Goal: Task Accomplishment & Management: Complete application form

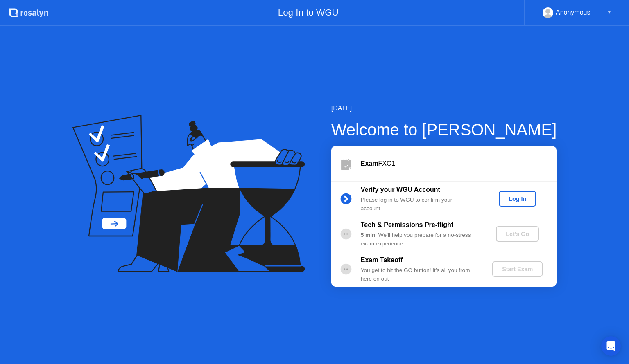
click at [510, 197] on div "Log In" at bounding box center [517, 199] width 31 height 7
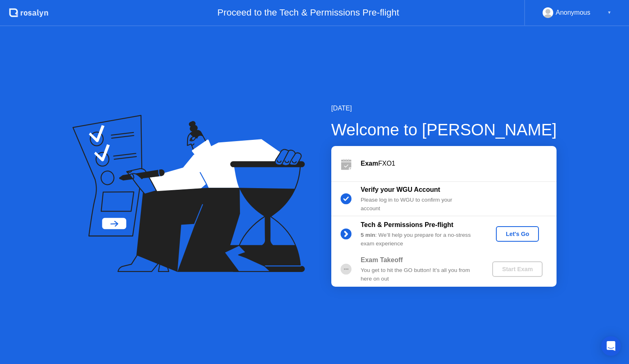
click at [513, 232] on div "Let's Go" at bounding box center [517, 234] width 36 height 7
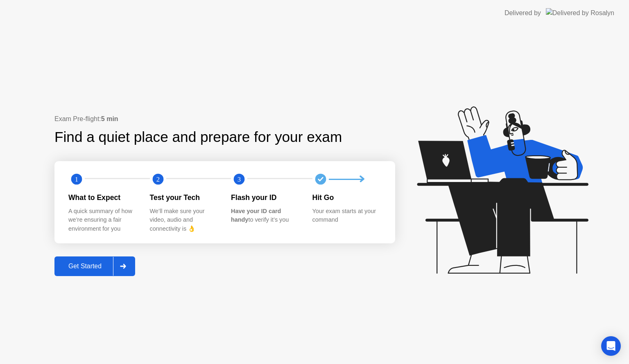
click at [92, 268] on div "Get Started" at bounding box center [85, 266] width 56 height 7
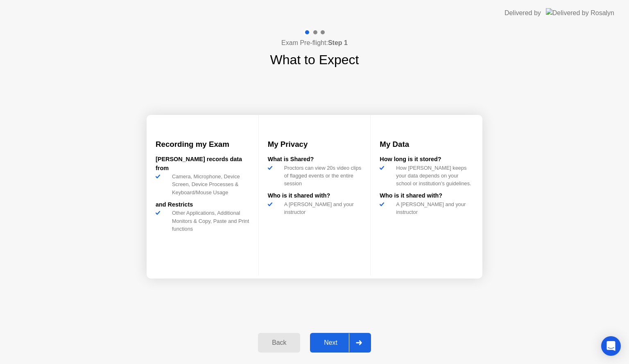
click at [334, 340] on div "Next" at bounding box center [330, 342] width 36 height 7
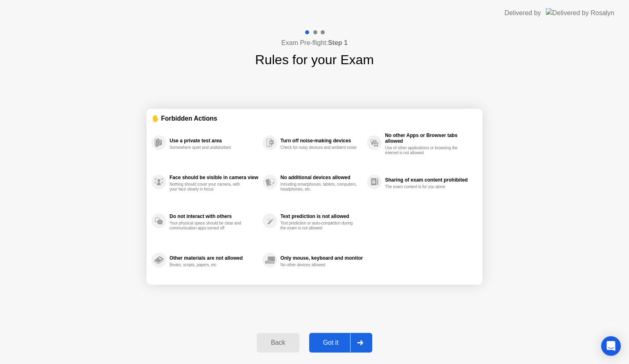
click at [336, 342] on div "Got it" at bounding box center [331, 342] width 38 height 7
select select "**********"
select select "*******"
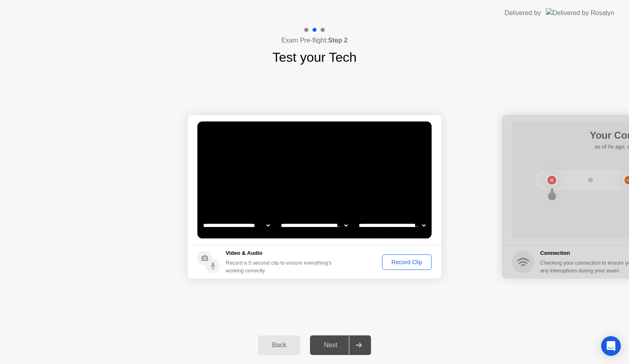
click at [398, 264] on div "Record Clip" at bounding box center [407, 262] width 44 height 7
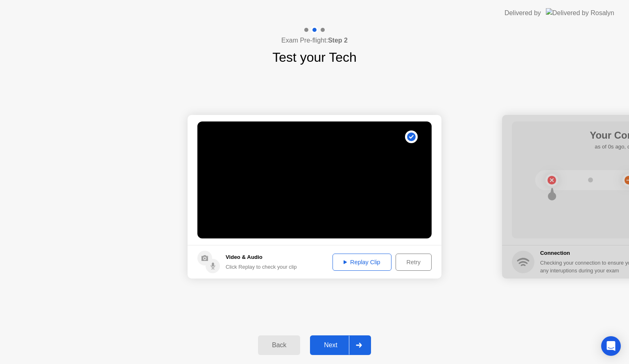
click at [349, 263] on div "Replay Clip" at bounding box center [361, 262] width 53 height 7
click at [332, 347] on div "Next" at bounding box center [330, 345] width 36 height 7
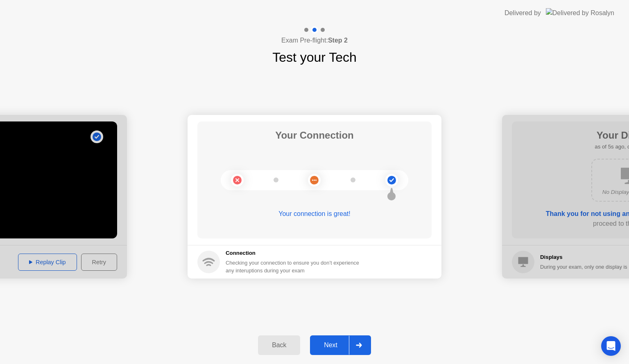
click at [328, 351] on button "Next" at bounding box center [340, 346] width 61 height 20
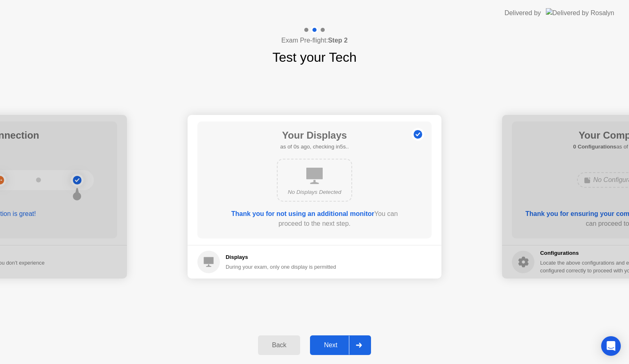
click at [328, 344] on div "Next" at bounding box center [330, 345] width 36 height 7
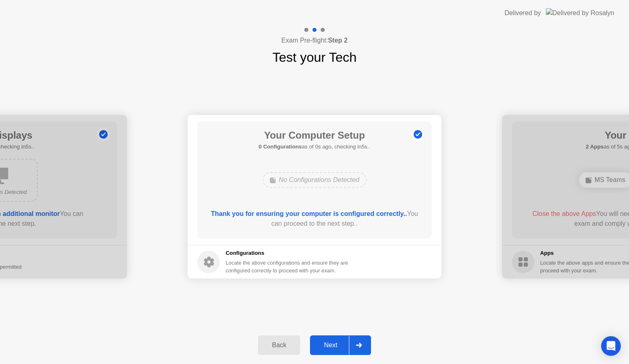
click at [330, 343] on div "Next" at bounding box center [330, 345] width 36 height 7
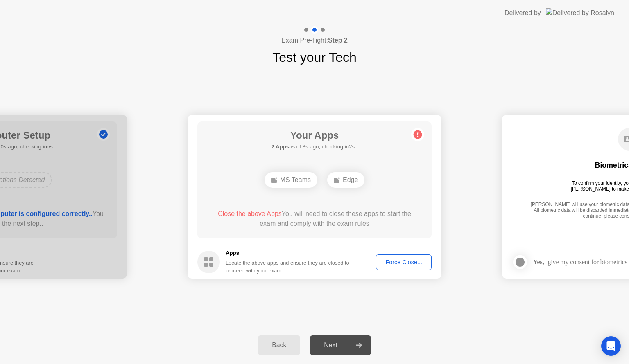
click at [396, 263] on div "Force Close..." at bounding box center [404, 262] width 50 height 7
click at [394, 262] on div "Force Close..." at bounding box center [404, 262] width 50 height 7
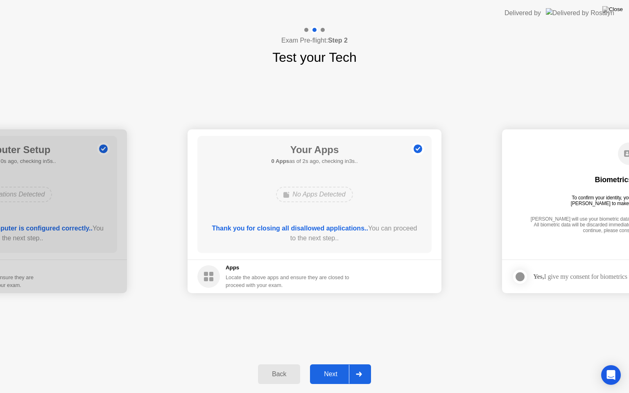
click at [325, 364] on div "Next" at bounding box center [330, 374] width 36 height 7
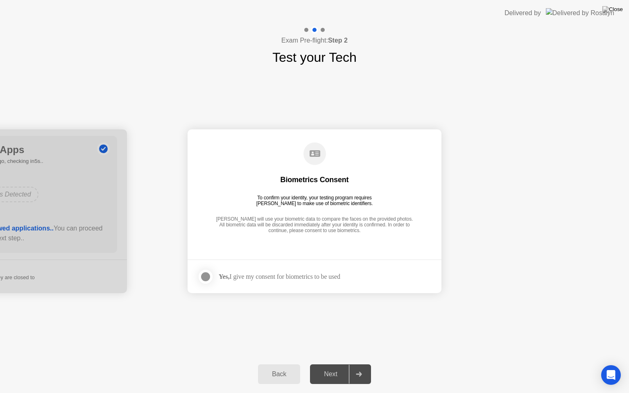
click at [203, 272] on div at bounding box center [206, 277] width 10 height 10
click at [336, 364] on div "Next" at bounding box center [330, 374] width 36 height 7
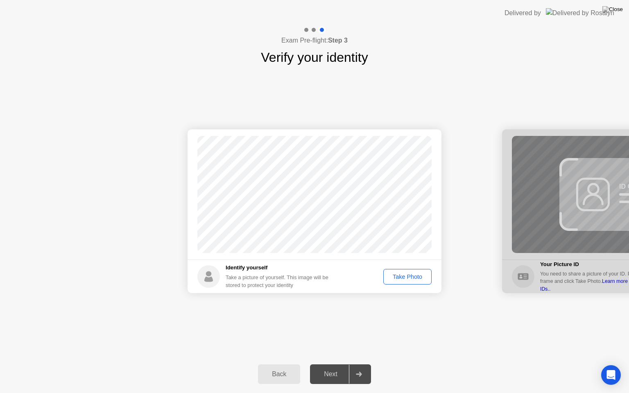
click at [401, 277] on div "Take Photo" at bounding box center [407, 276] width 43 height 7
click at [329, 364] on div "Next" at bounding box center [330, 374] width 36 height 7
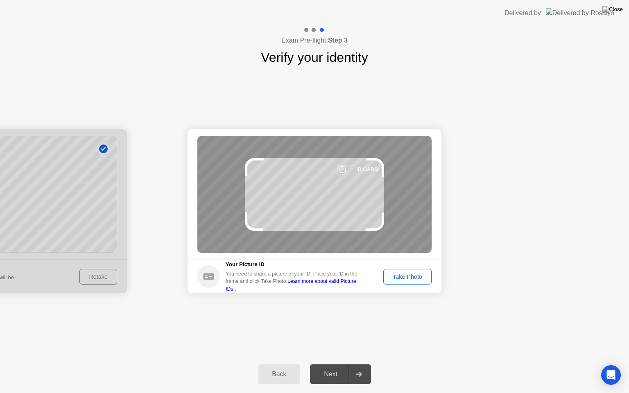
click at [395, 276] on div "Take Photo" at bounding box center [407, 276] width 43 height 7
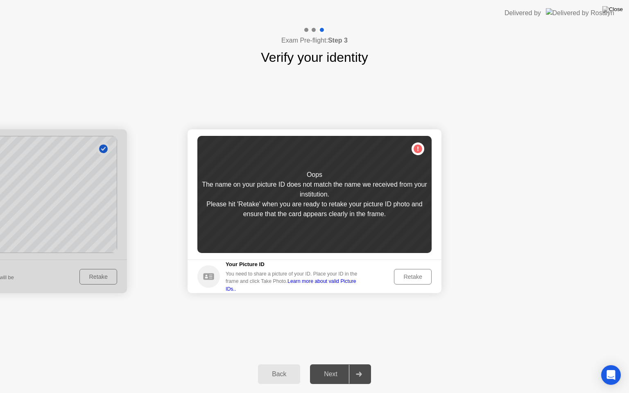
click at [405, 277] on div "Retake" at bounding box center [413, 276] width 32 height 7
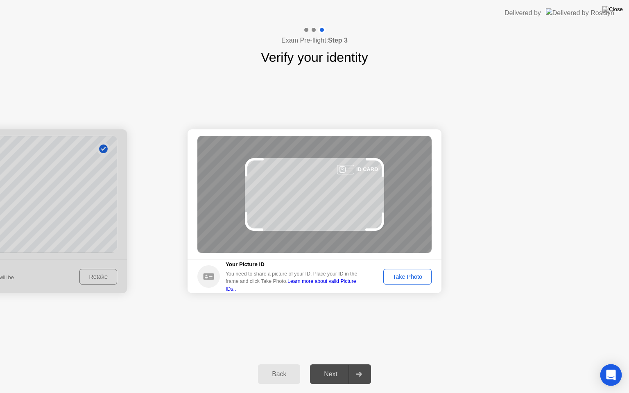
click at [606, 364] on div "Open Intercom Messenger" at bounding box center [611, 375] width 22 height 22
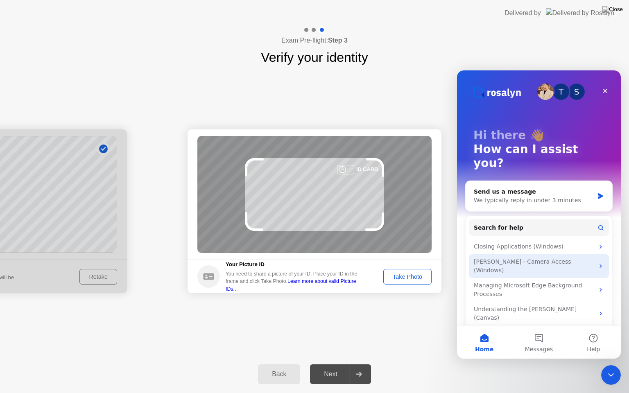
click at [563, 258] on div "[PERSON_NAME] - Camera Access (Windows)" at bounding box center [534, 266] width 120 height 17
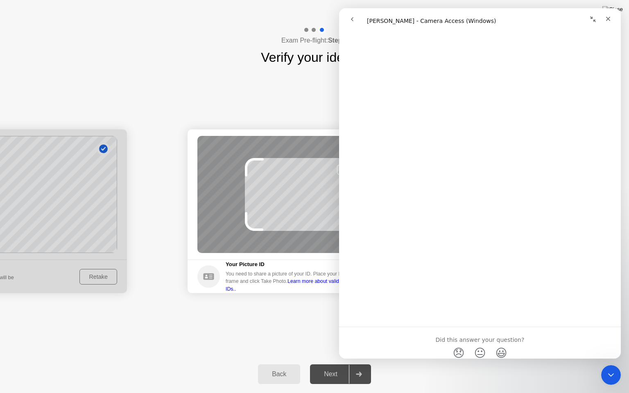
scroll to position [465, 0]
click at [353, 21] on icon "go back" at bounding box center [352, 19] width 2 height 4
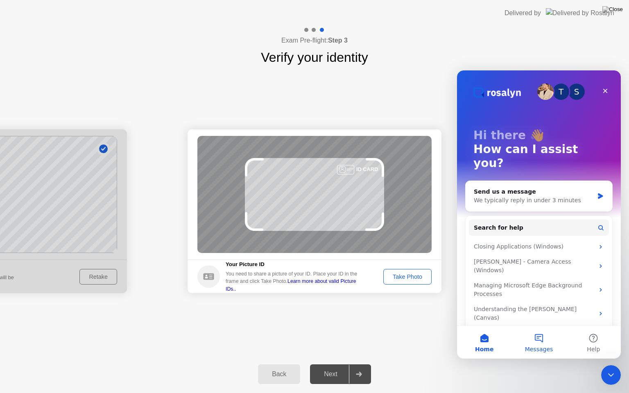
click at [542, 339] on button "Messages" at bounding box center [538, 342] width 54 height 33
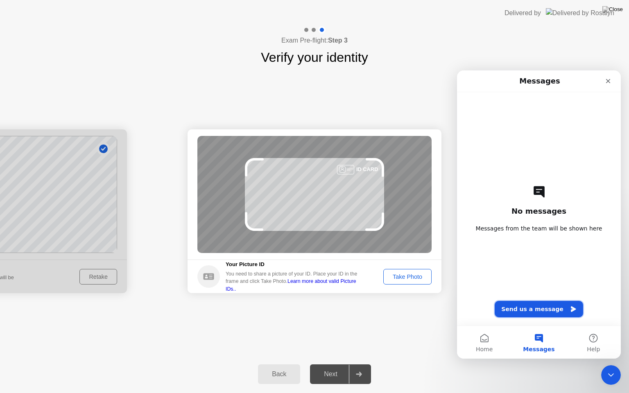
click at [542, 311] on button "Send us a message" at bounding box center [539, 309] width 88 height 16
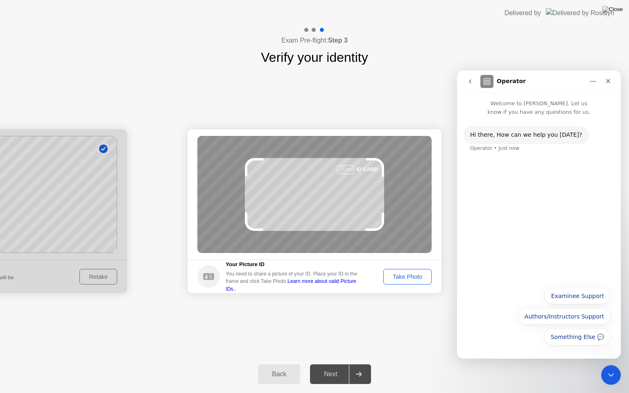
click at [517, 320] on div "Something Else 💬 Examinee Support Authors/Instructors Support Something Else 💬" at bounding box center [539, 318] width 142 height 61
click at [577, 298] on button "Examinee Support" at bounding box center [577, 296] width 65 height 16
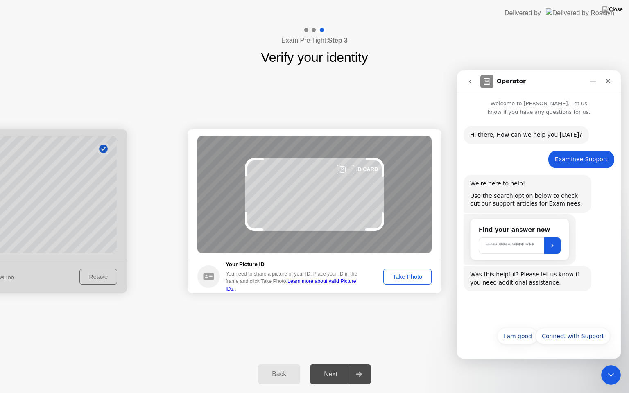
click at [500, 247] on input "Search" at bounding box center [512, 245] width 66 height 16
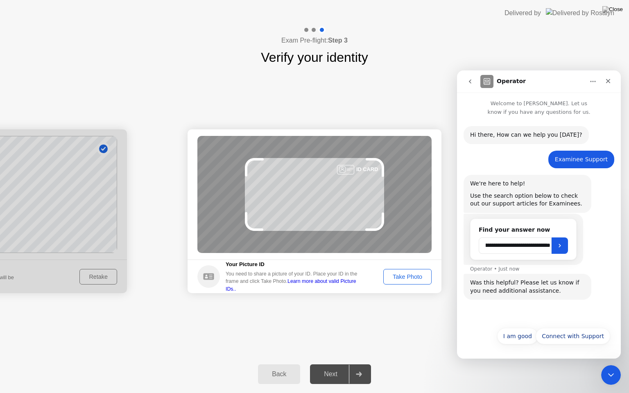
scroll to position [0, 37]
type input "**********"
click at [557, 250] on button "Submit" at bounding box center [559, 245] width 16 height 16
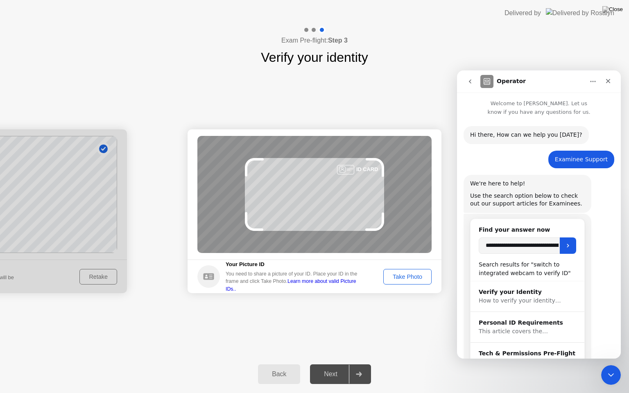
scroll to position [119, 0]
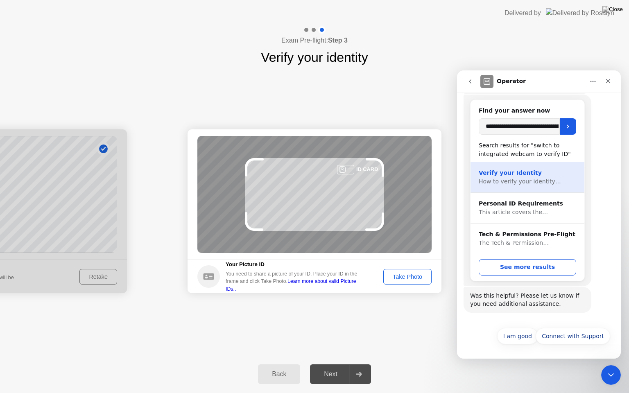
click at [528, 179] on span "How to verify your identity…" at bounding box center [520, 181] width 82 height 7
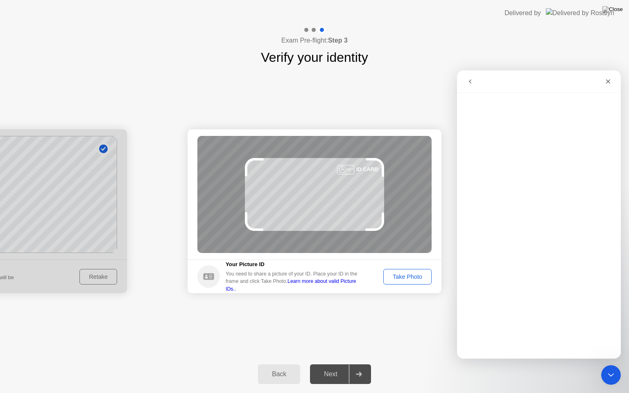
scroll to position [0, 0]
click at [606, 83] on icon "Close" at bounding box center [608, 81] width 5 height 5
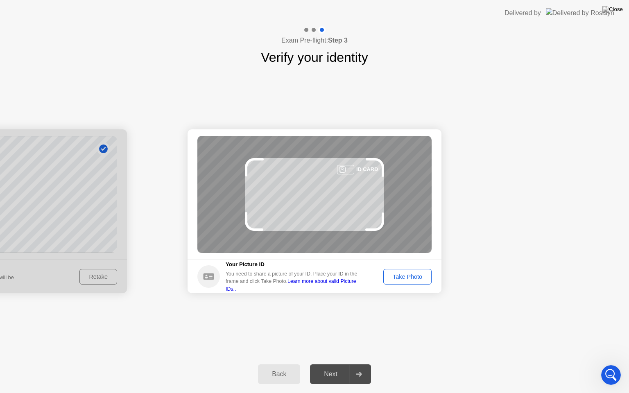
click at [74, 242] on div at bounding box center [0, 211] width 254 height 164
click at [343, 170] on div at bounding box center [345, 169] width 17 height 9
click at [283, 364] on div "Back" at bounding box center [278, 374] width 37 height 7
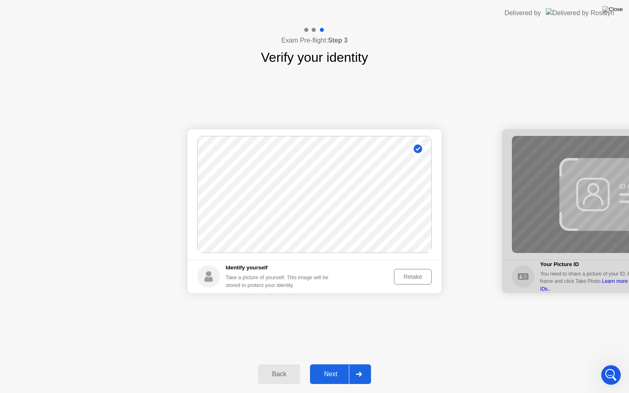
click at [366, 364] on div at bounding box center [359, 374] width 20 height 19
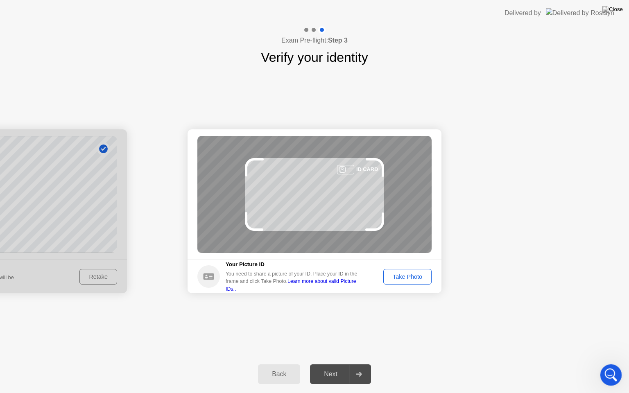
click at [607, 364] on icon "Open Intercom Messenger" at bounding box center [610, 374] width 14 height 14
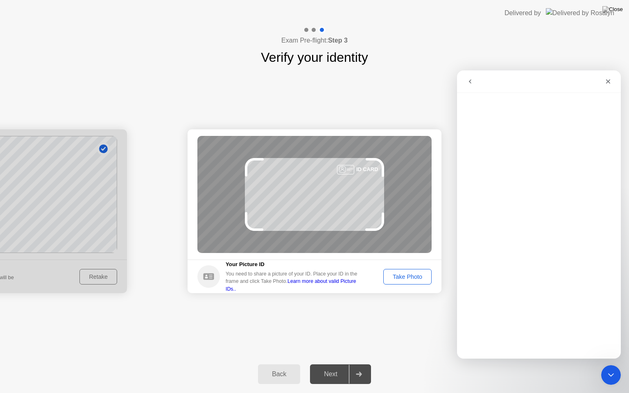
click at [472, 78] on icon "go back" at bounding box center [470, 81] width 7 height 7
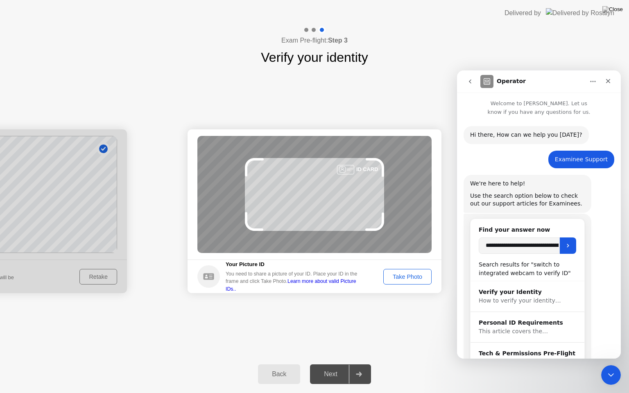
scroll to position [119, 0]
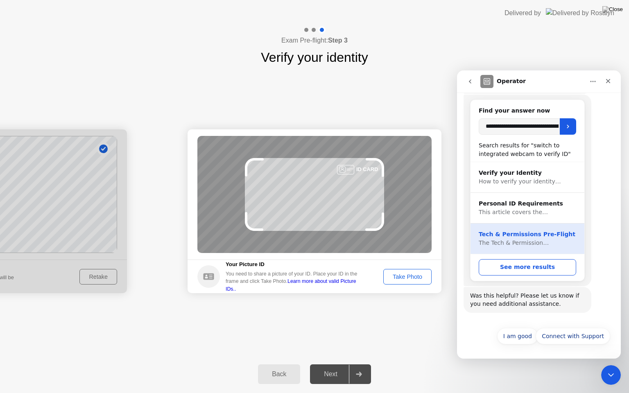
click at [530, 236] on div "Tech & Permissions Pre-Flight" at bounding box center [527, 234] width 97 height 9
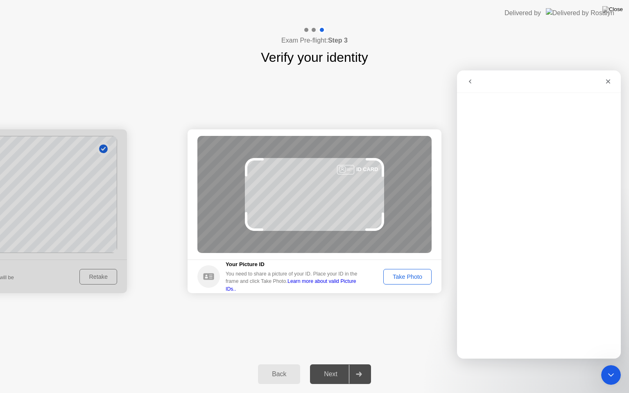
scroll to position [0, 0]
click at [469, 80] on icon "go back" at bounding box center [470, 81] width 7 height 7
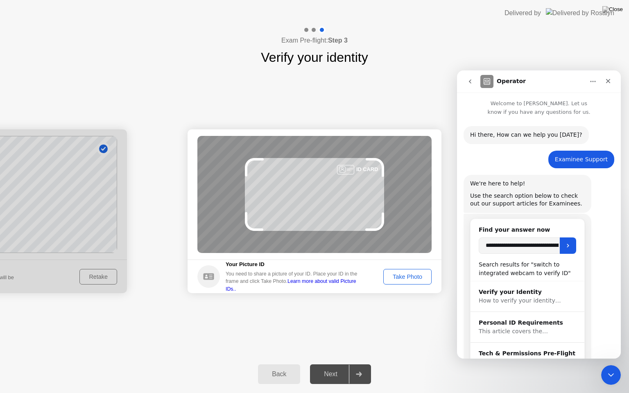
scroll to position [119, 0]
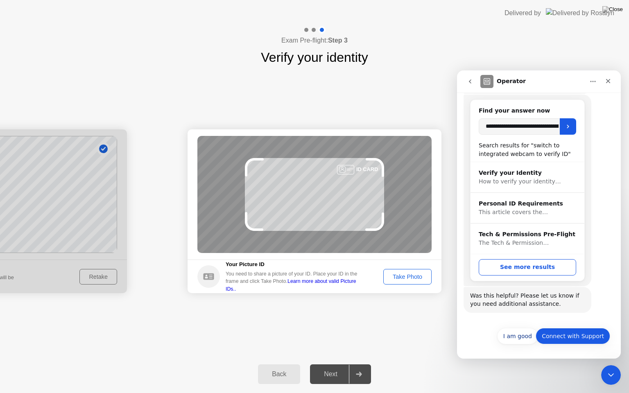
click at [575, 337] on button "Connect with Support" at bounding box center [573, 336] width 75 height 16
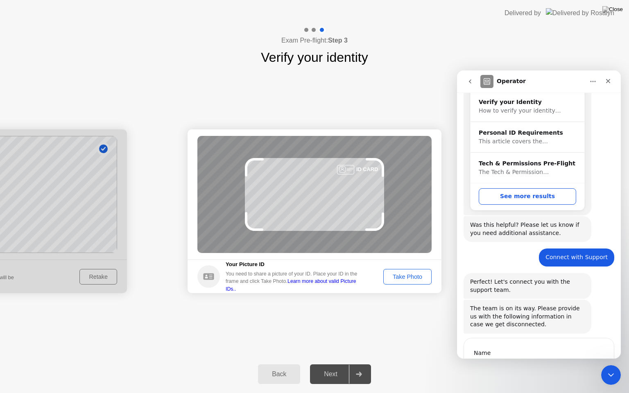
scroll to position [238, 0]
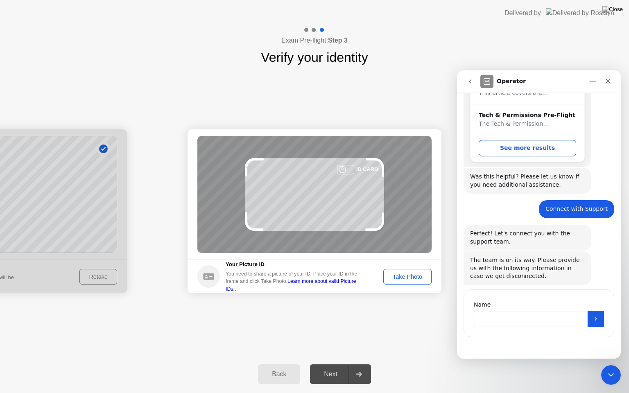
click at [521, 318] on input "Name" at bounding box center [531, 319] width 114 height 16
type input "**********"
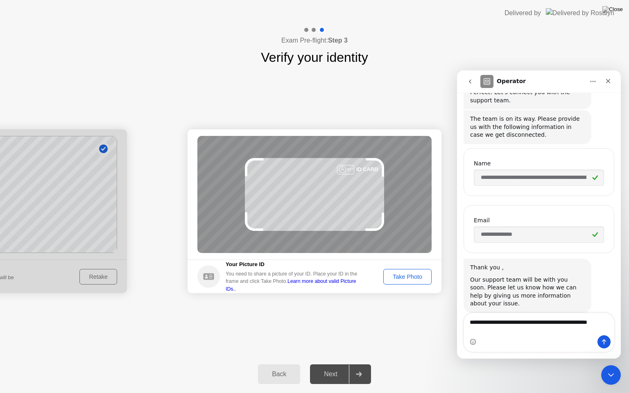
scroll to position [388, 0]
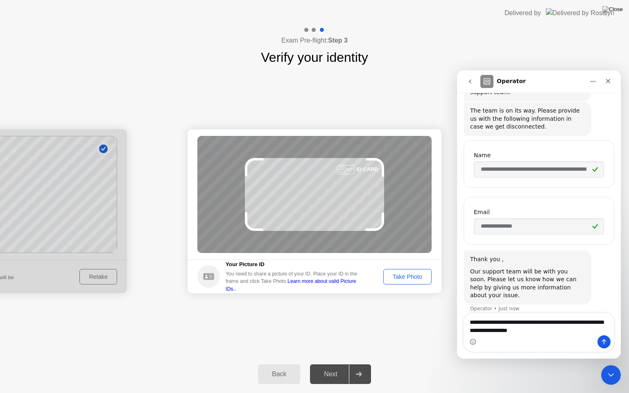
type textarea "**********"
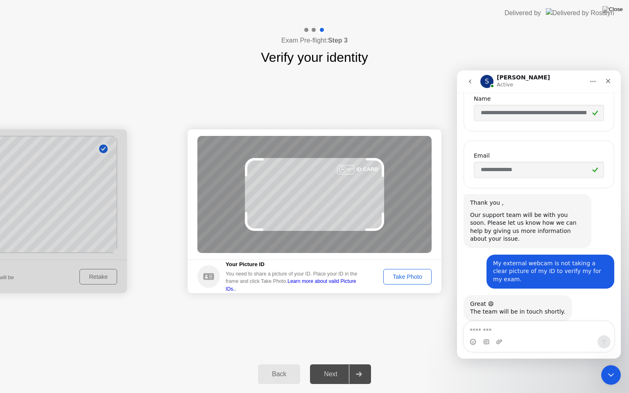
scroll to position [496, 0]
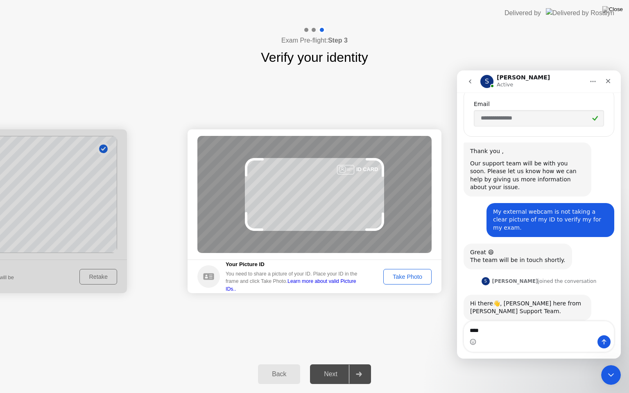
type textarea "*****"
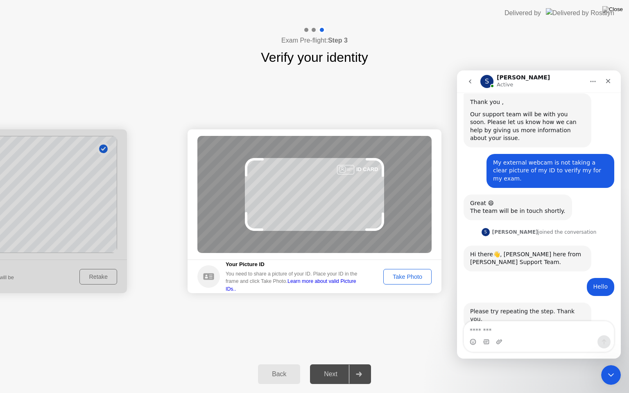
scroll to position [545, 0]
click at [403, 280] on div "Take Photo" at bounding box center [407, 276] width 43 height 7
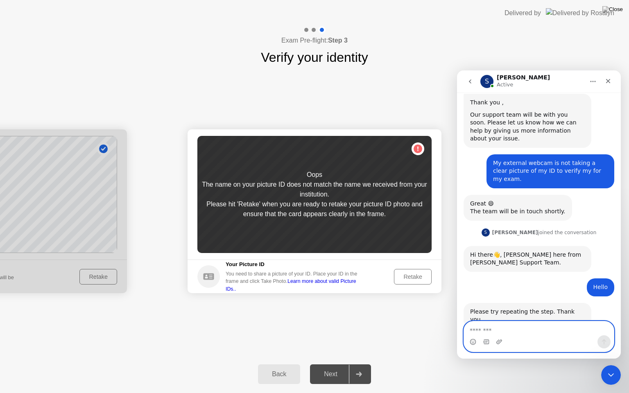
click at [500, 327] on textarea "Message…" at bounding box center [539, 328] width 150 height 14
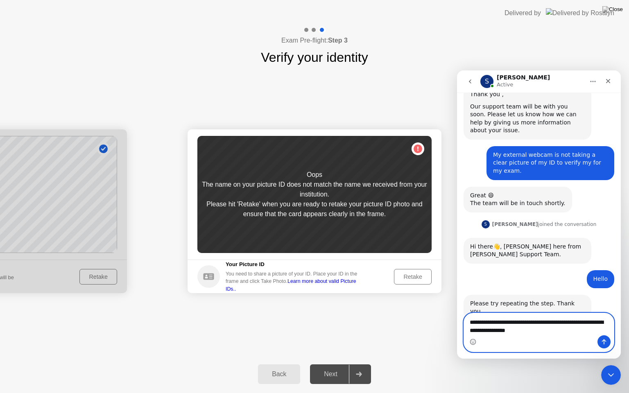
type textarea "**********"
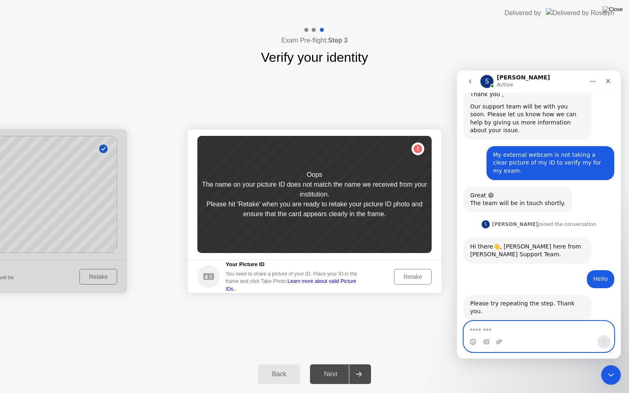
scroll to position [577, 0]
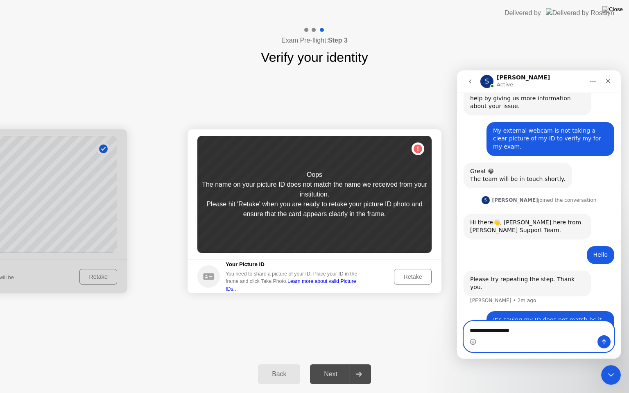
type textarea "**********"
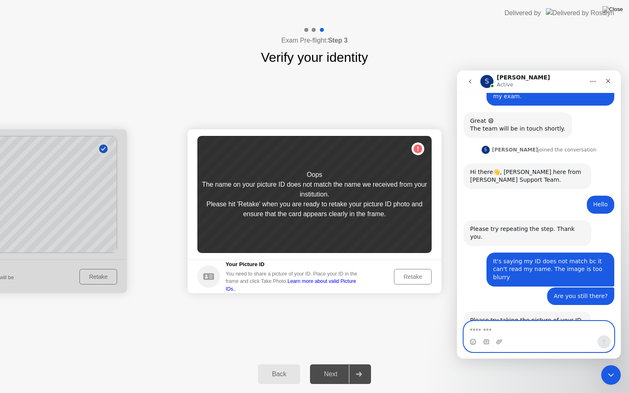
scroll to position [636, 0]
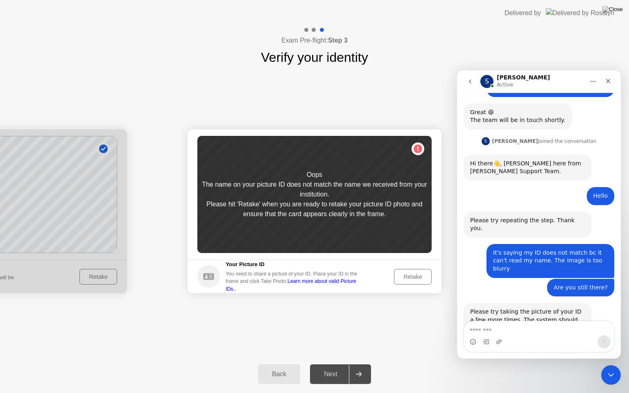
click at [410, 278] on div "Retake" at bounding box center [413, 276] width 32 height 7
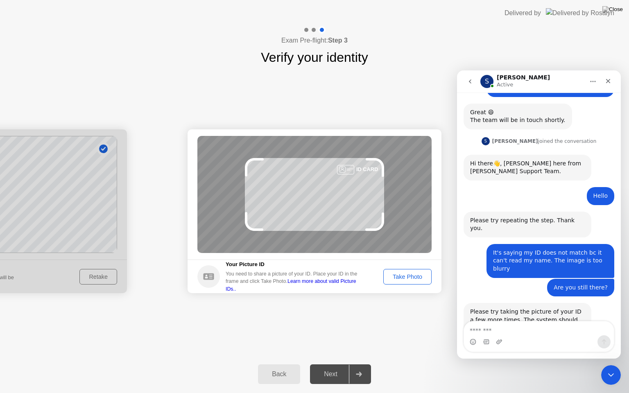
click at [410, 278] on div "Take Photo" at bounding box center [407, 276] width 43 height 7
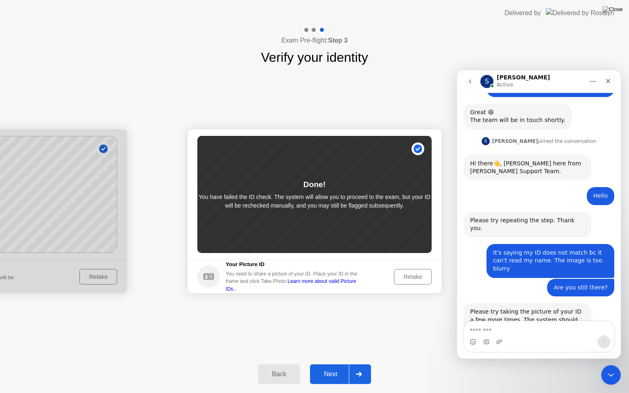
click at [337, 364] on div "Next" at bounding box center [330, 374] width 36 height 7
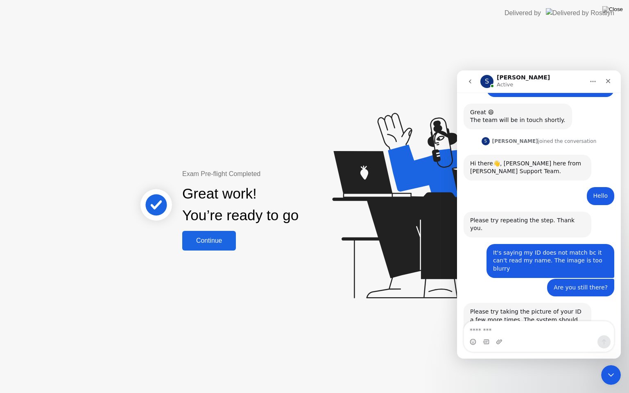
click at [214, 241] on div "Continue" at bounding box center [209, 240] width 49 height 7
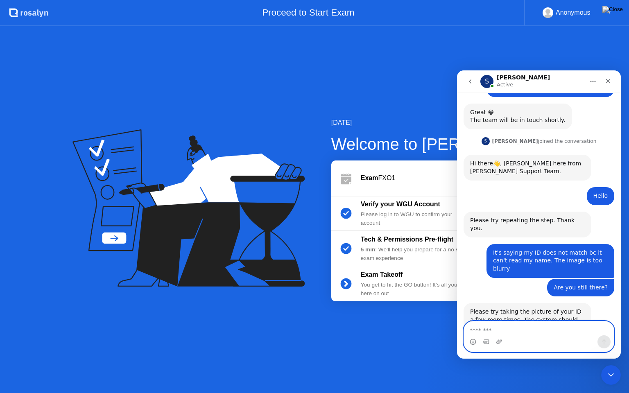
click at [495, 332] on textarea "Message…" at bounding box center [539, 328] width 150 height 14
type textarea "**********"
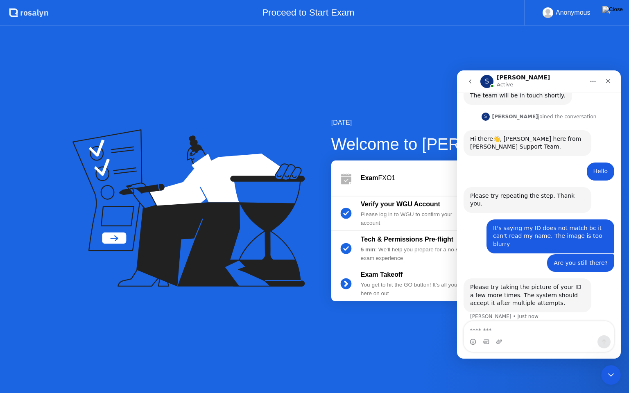
click at [390, 318] on div "[DATE] Welcome to [PERSON_NAME] Exam FXO1 Verify your WGU Account Please log in…" at bounding box center [314, 209] width 629 height 367
click at [590, 80] on icon "Home" at bounding box center [593, 81] width 7 height 7
click at [468, 82] on icon "go back" at bounding box center [470, 81] width 7 height 7
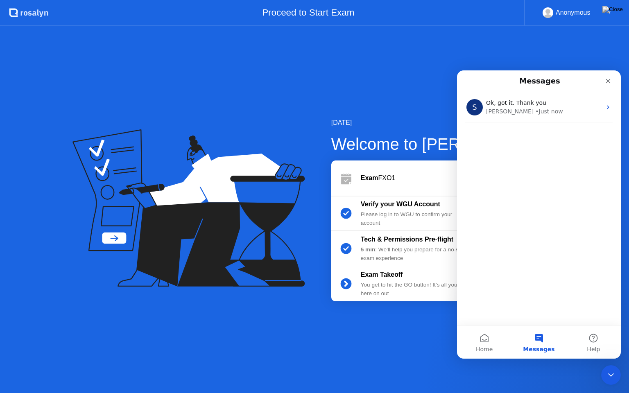
scroll to position [0, 0]
click at [434, 104] on div "[DATE] Welcome to [PERSON_NAME] Exam FXO1 Verify your WGU Account Please log in…" at bounding box center [314, 209] width 629 height 367
click at [605, 78] on icon "Close" at bounding box center [608, 81] width 7 height 7
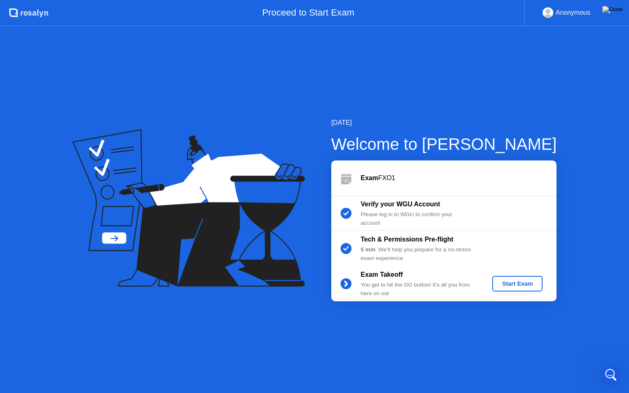
click at [514, 284] on div "Start Exam" at bounding box center [517, 283] width 44 height 7
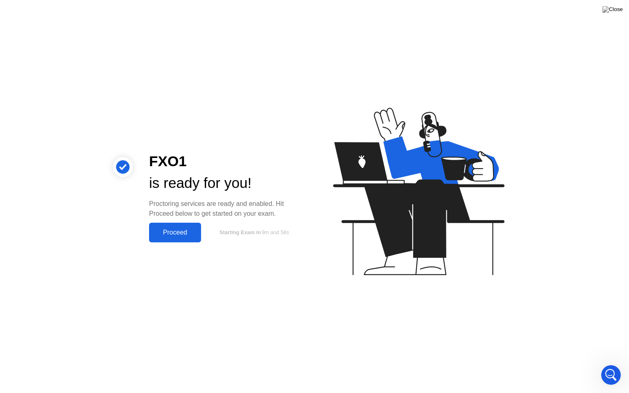
click at [166, 234] on div "Proceed" at bounding box center [174, 232] width 47 height 7
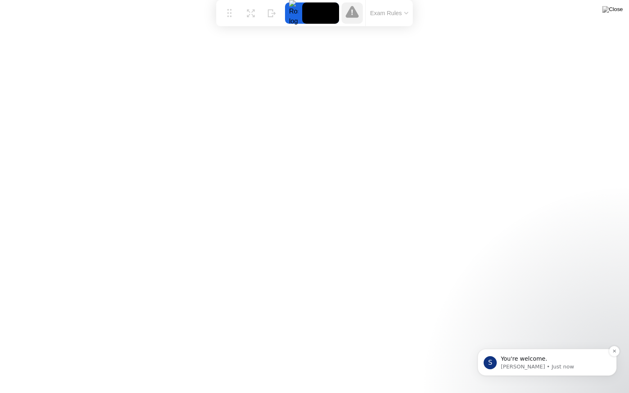
click at [528, 360] on p "You're welcome." at bounding box center [554, 359] width 106 height 8
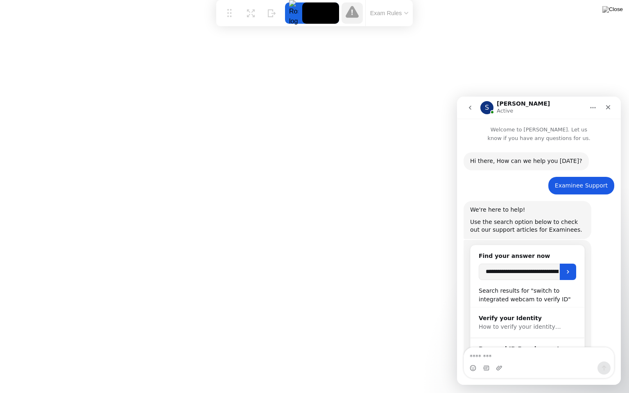
scroll to position [1, 0]
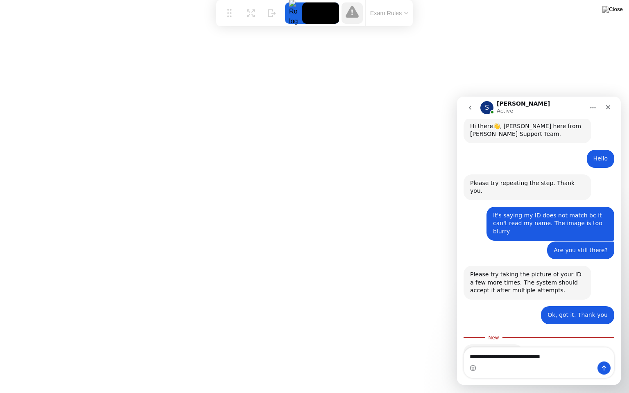
type textarea "**********"
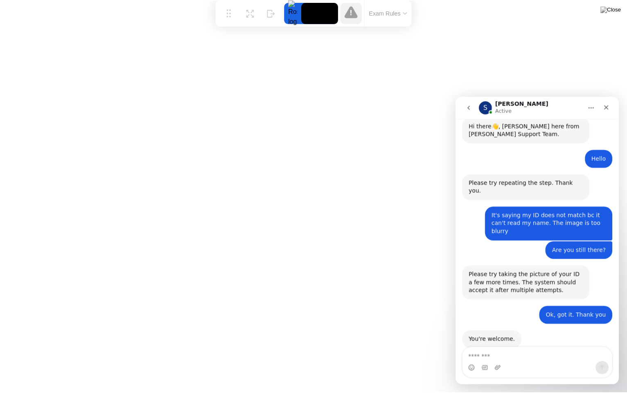
scroll to position [709, 0]
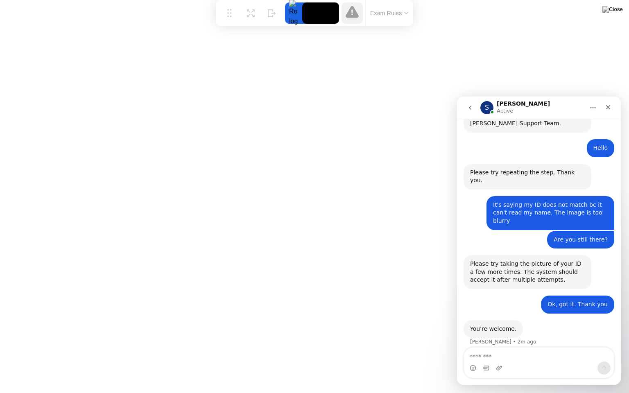
click at [395, 16] on button "Exam Rules" at bounding box center [389, 12] width 43 height 7
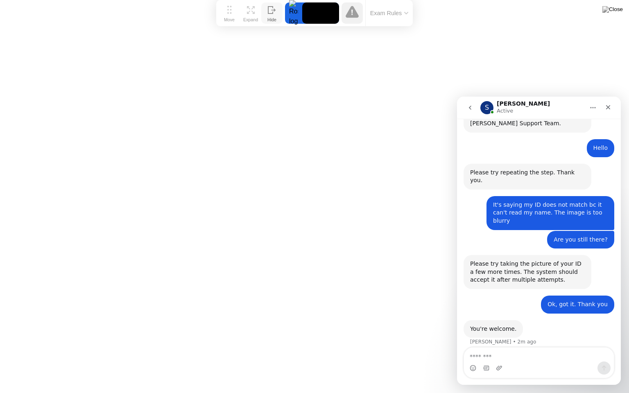
click at [270, 19] on div "Hide" at bounding box center [271, 19] width 9 height 5
click at [483, 356] on textarea "Message…" at bounding box center [539, 355] width 150 height 14
